Goal: Task Accomplishment & Management: Manage account settings

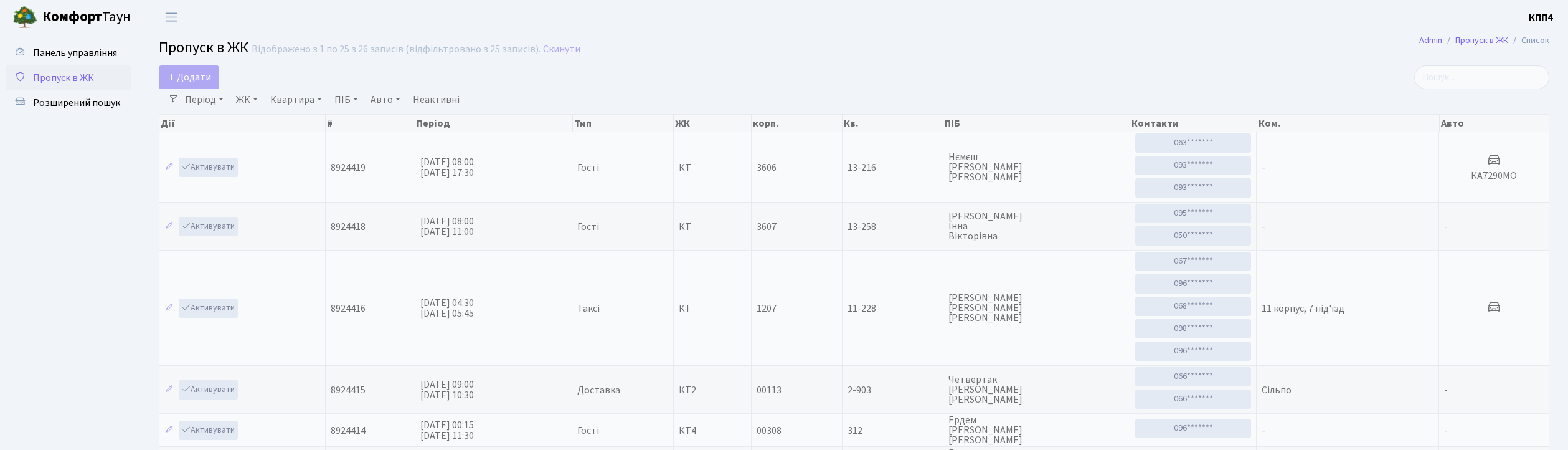
select select "25"
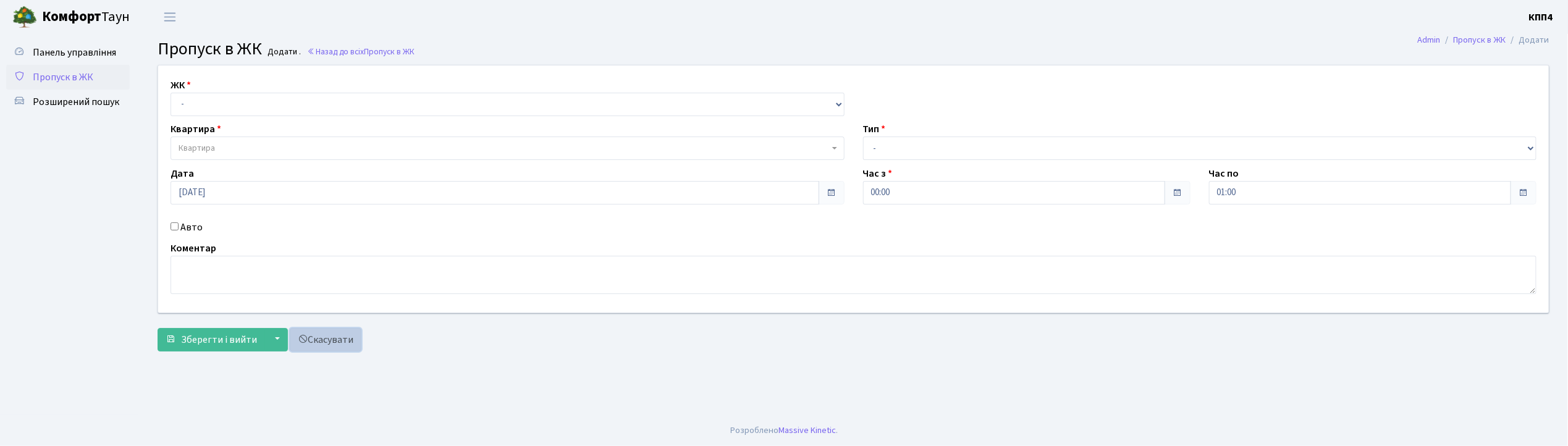
click at [325, 343] on link "Скасувати" at bounding box center [325, 339] width 71 height 24
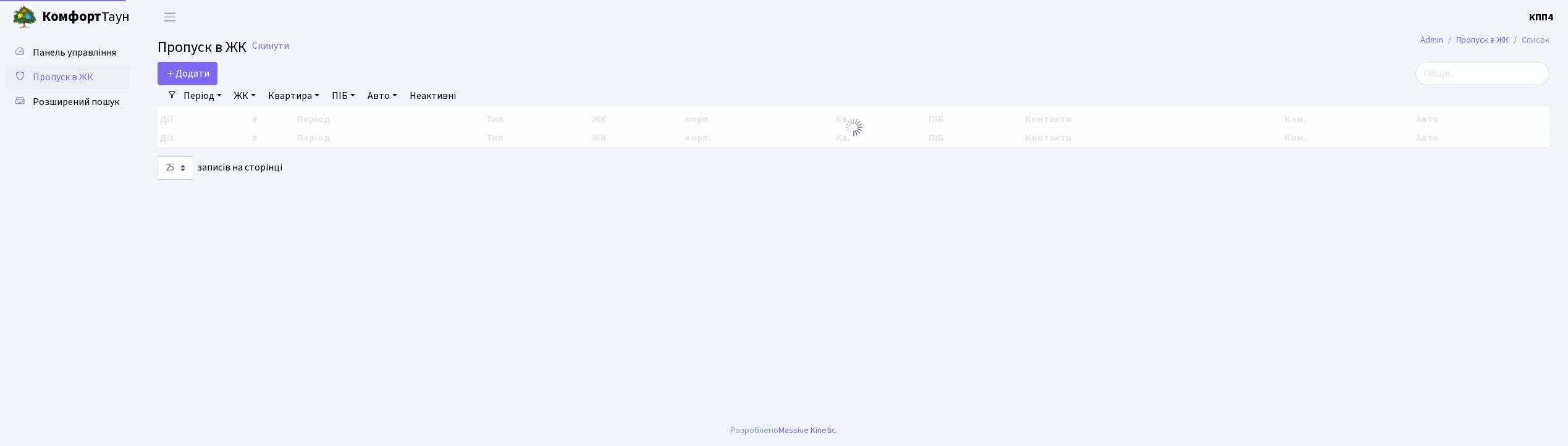
select select "25"
